Goal: Task Accomplishment & Management: Use online tool/utility

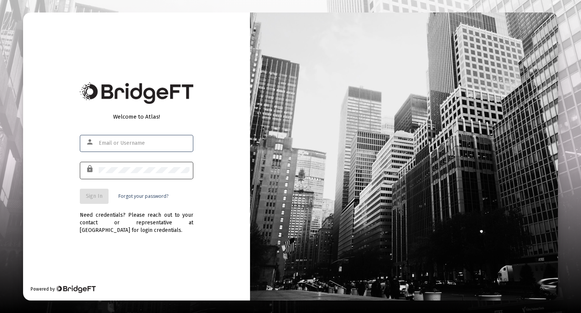
type input "[EMAIL_ADDRESS][DOMAIN_NAME]"
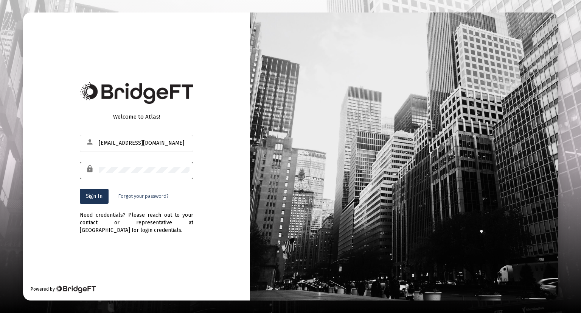
click at [152, 174] on div at bounding box center [144, 169] width 91 height 19
click at [92, 199] on span "Sign In" at bounding box center [94, 196] width 17 height 6
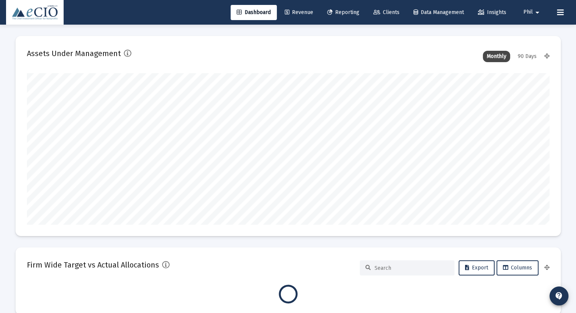
scroll to position [151, 281]
type input "[DATE]"
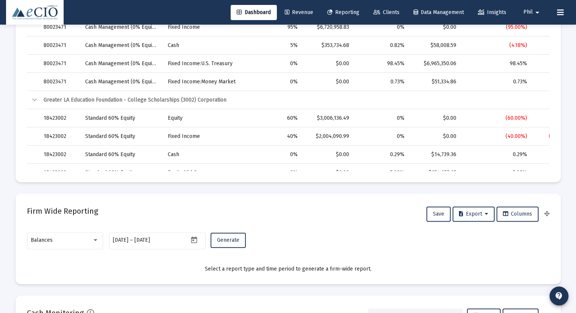
scroll to position [416, 0]
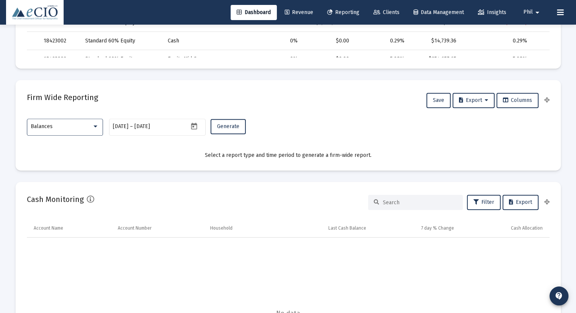
click at [57, 129] on div "Balances" at bounding box center [61, 126] width 61 height 6
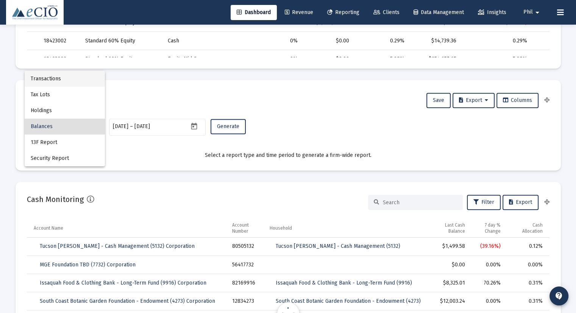
scroll to position [151, 244]
click at [57, 80] on span "Transactions" at bounding box center [65, 79] width 68 height 16
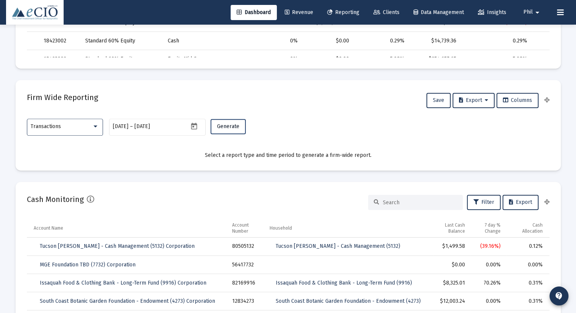
click at [224, 127] on span "Generate" at bounding box center [228, 126] width 22 height 6
